Goal: Transaction & Acquisition: Purchase product/service

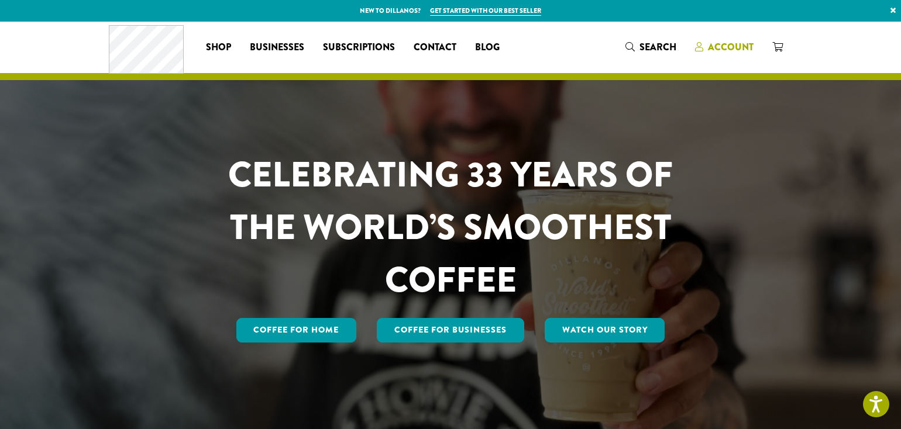
click at [722, 44] on span "Account" at bounding box center [731, 46] width 46 height 13
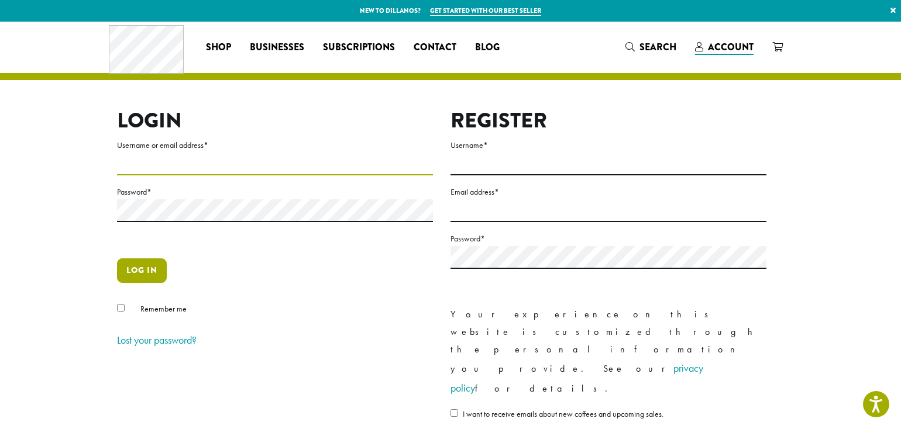
type input "**********"
click at [136, 267] on button "Log in" at bounding box center [142, 270] width 50 height 25
click at [136, 268] on button "Log in" at bounding box center [142, 270] width 50 height 25
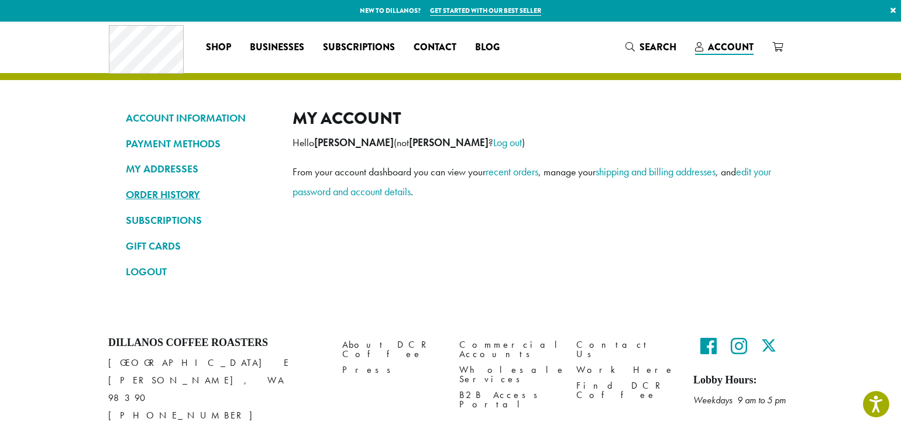
click at [167, 196] on link "ORDER HISTORY" at bounding box center [200, 195] width 149 height 20
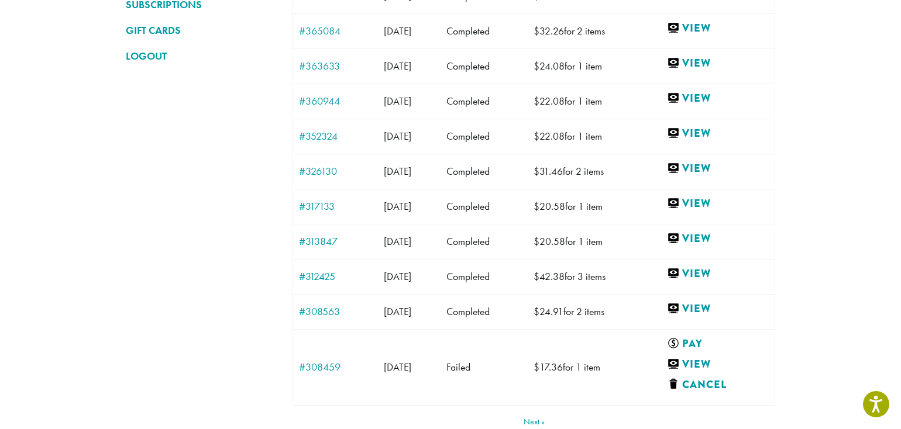
scroll to position [218, 0]
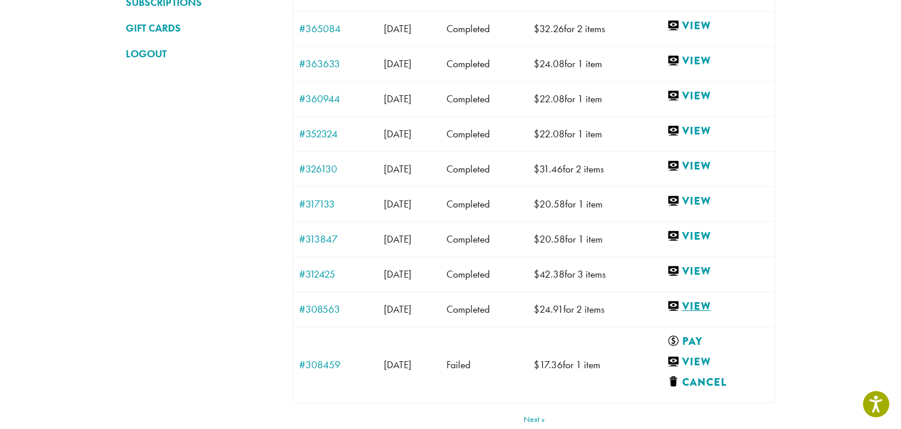
click at [707, 305] on link "View" at bounding box center [718, 306] width 102 height 15
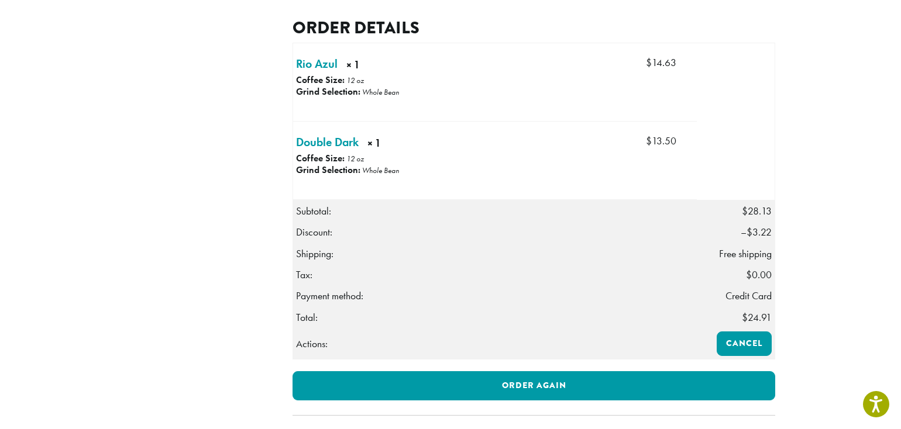
scroll to position [339, 0]
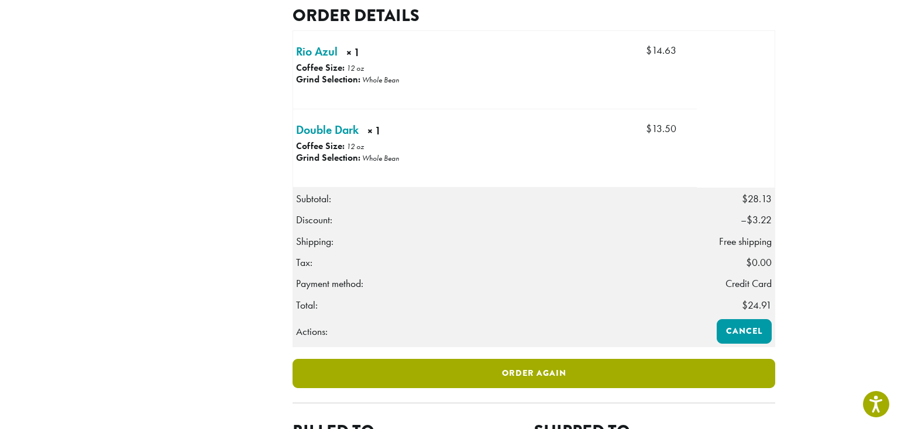
click at [524, 388] on link "Order again" at bounding box center [533, 373] width 482 height 29
